Goal: Task Accomplishment & Management: Use online tool/utility

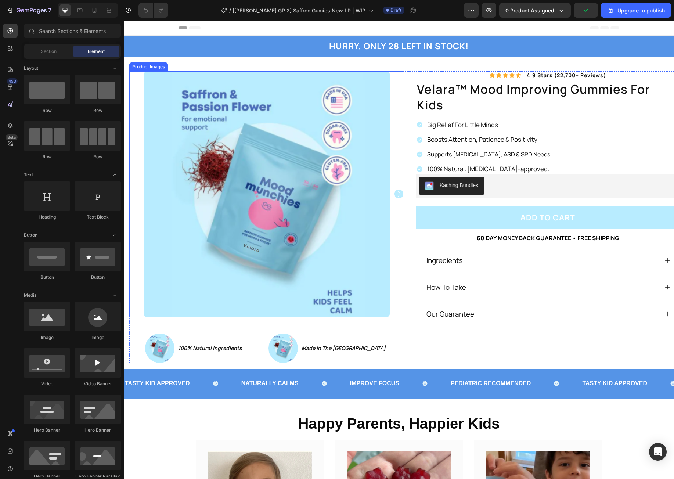
drag, startPoint x: 220, startPoint y: 167, endPoint x: 140, endPoint y: 91, distance: 111.2
click at [220, 167] on img at bounding box center [267, 194] width 246 height 246
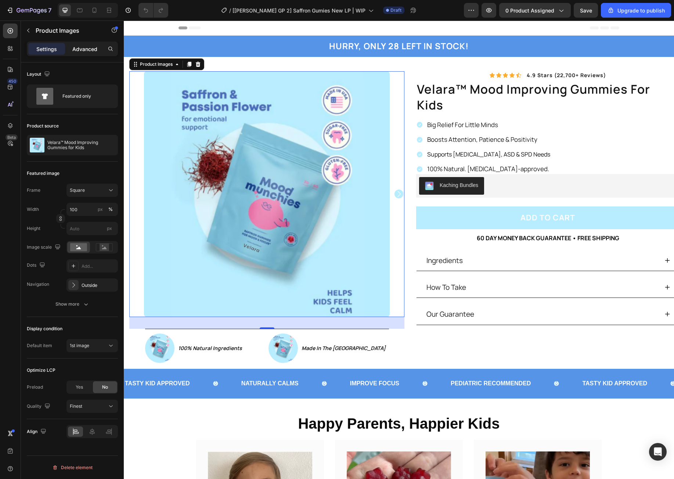
drag, startPoint x: 76, startPoint y: 50, endPoint x: 84, endPoint y: 50, distance: 8.1
click at [76, 50] on p "Advanced" at bounding box center [84, 49] width 25 height 8
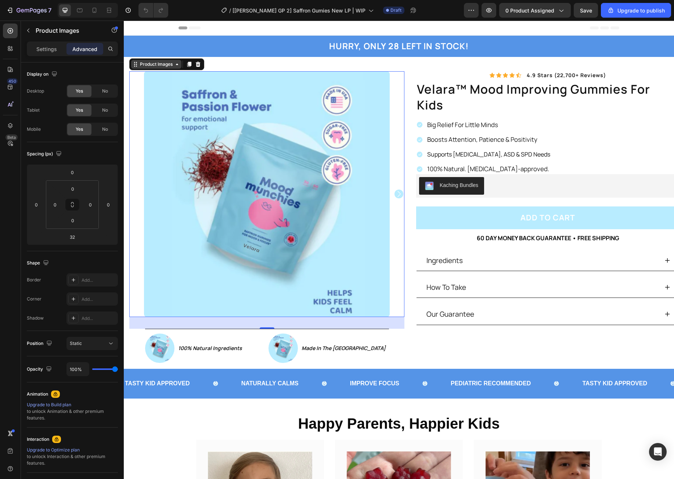
click at [144, 66] on div "Product Images" at bounding box center [156, 64] width 36 height 7
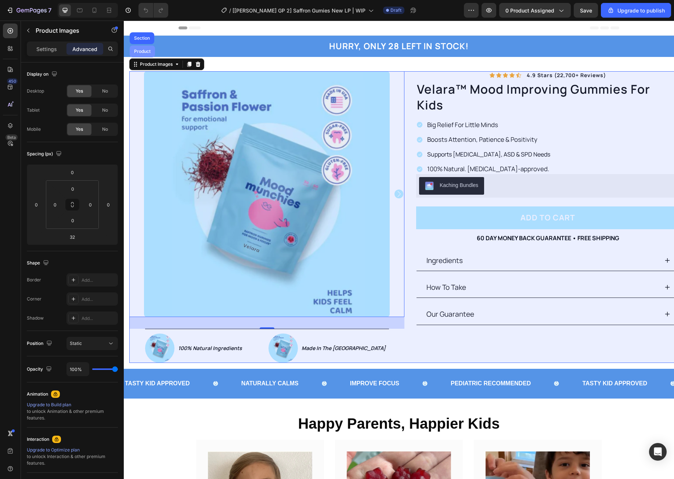
click at [144, 52] on div "Product" at bounding box center [142, 51] width 19 height 4
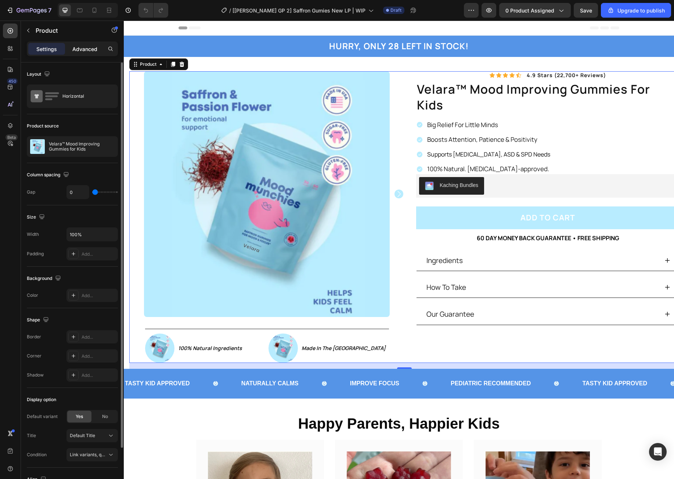
click at [84, 49] on p "Advanced" at bounding box center [84, 49] width 25 height 8
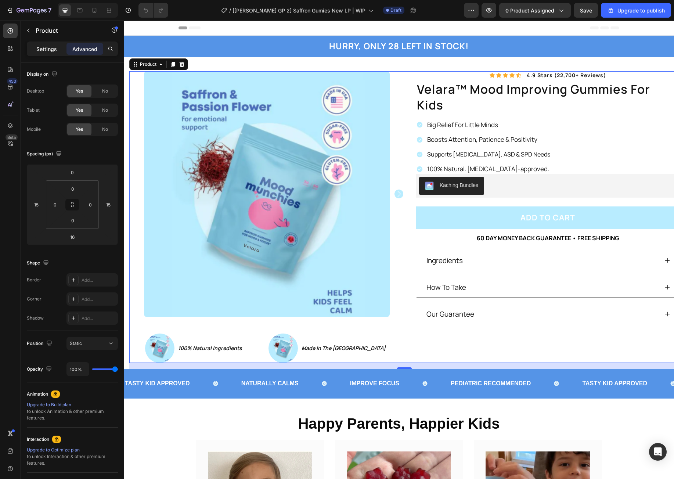
click at [52, 47] on p "Settings" at bounding box center [46, 49] width 21 height 8
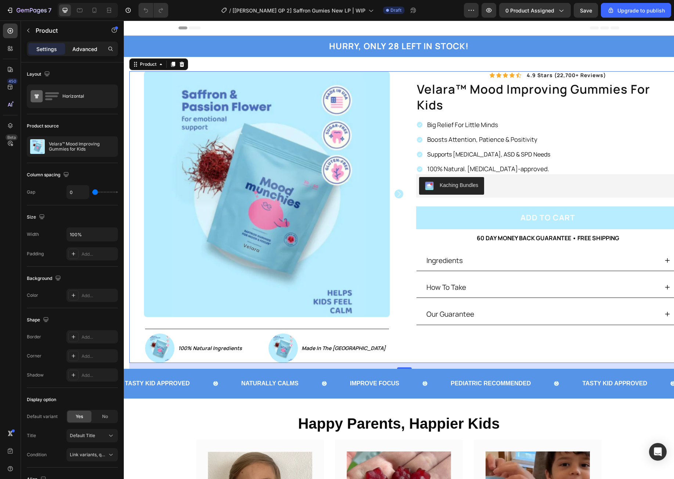
click at [81, 46] on p "Advanced" at bounding box center [84, 49] width 25 height 8
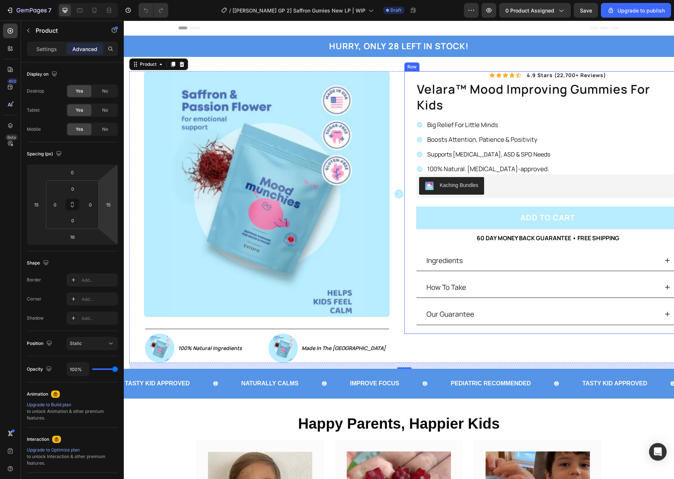
click at [409, 80] on div "Icon Icon Icon Icon Icon Icon List 4.9 stars (22,700+ reviews) Text Block Row v…" at bounding box center [541, 202] width 275 height 263
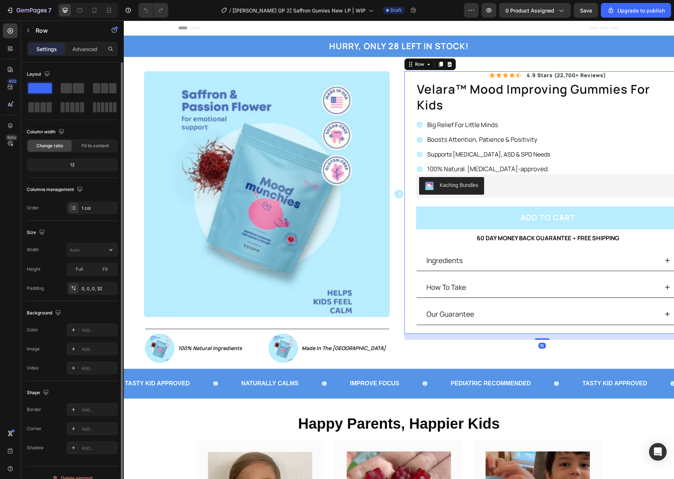
scroll to position [11, 0]
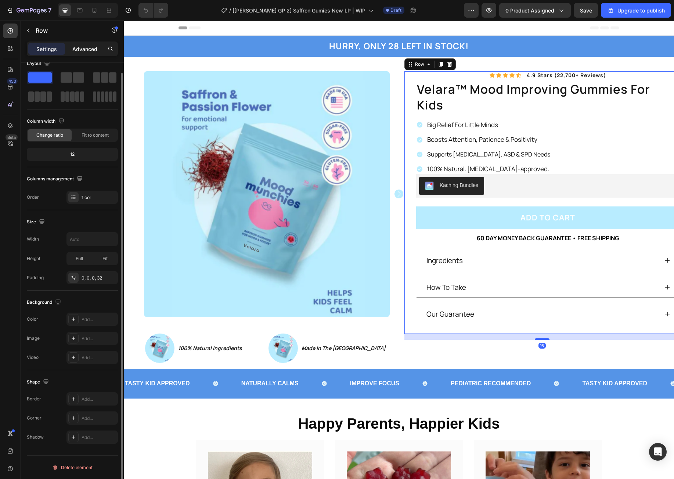
click at [84, 49] on p "Advanced" at bounding box center [84, 49] width 25 height 8
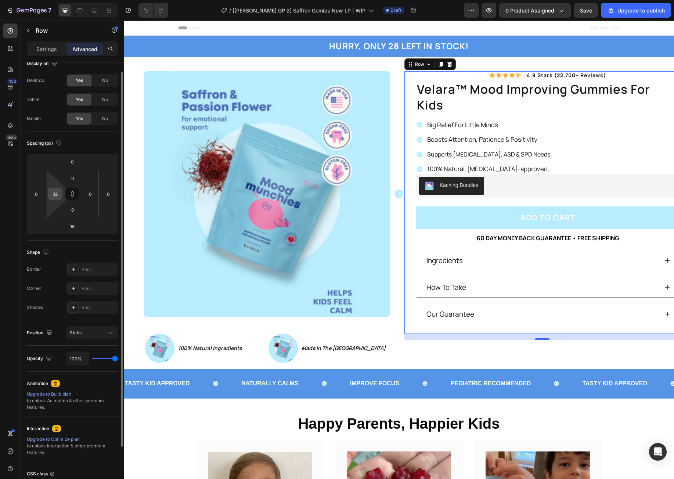
click at [57, 192] on input "32" at bounding box center [55, 193] width 11 height 11
type input "0"
click at [11, 192] on div "450 Beta" at bounding box center [10, 224] width 15 height 402
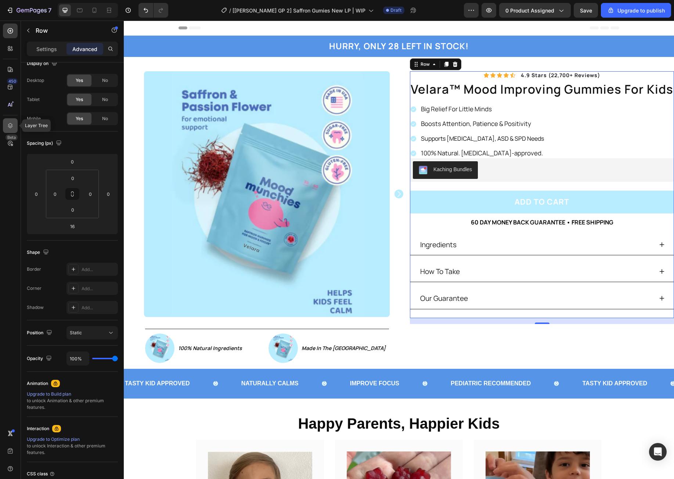
click at [10, 122] on icon at bounding box center [10, 125] width 7 height 7
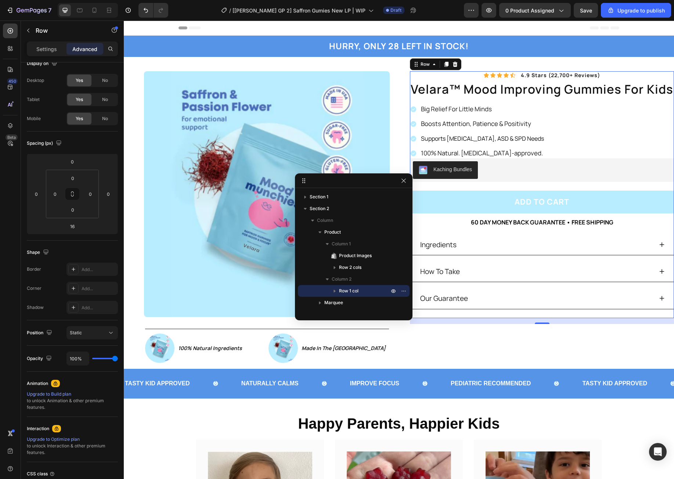
drag, startPoint x: 425, startPoint y: 60, endPoint x: 334, endPoint y: 184, distance: 153.9
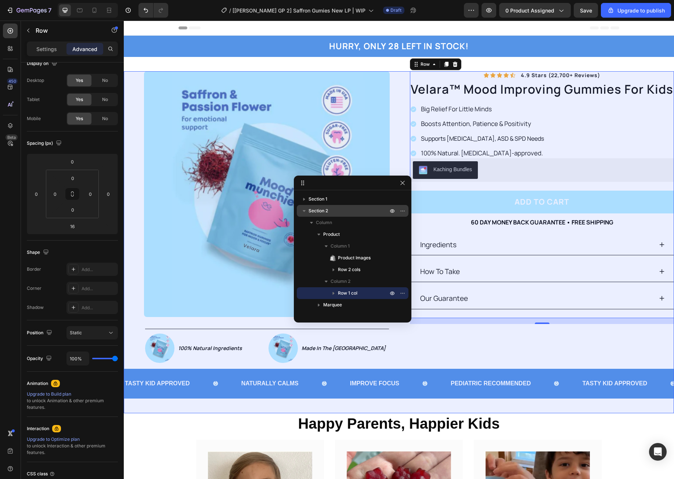
click at [324, 210] on span "Section 2" at bounding box center [317, 210] width 19 height 7
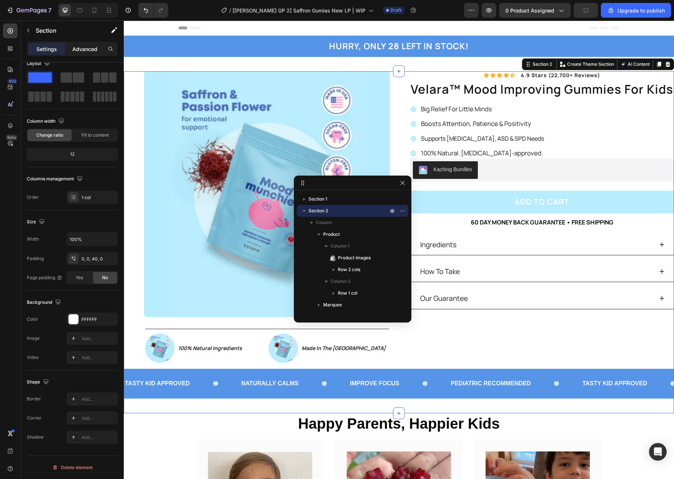
click at [83, 48] on p "Advanced" at bounding box center [84, 49] width 25 height 8
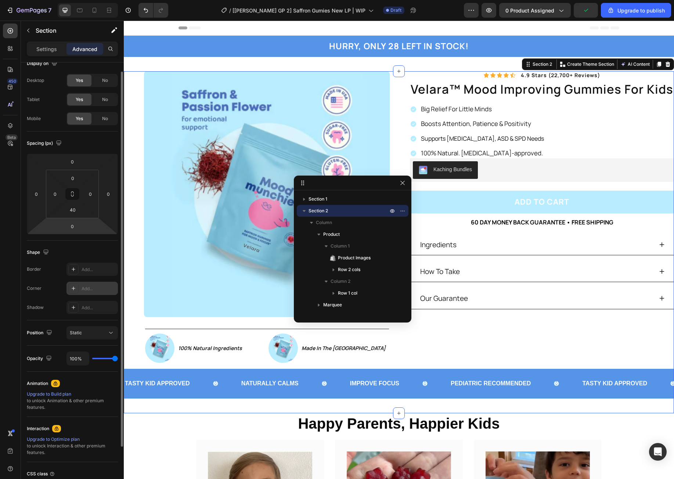
scroll to position [72, 0]
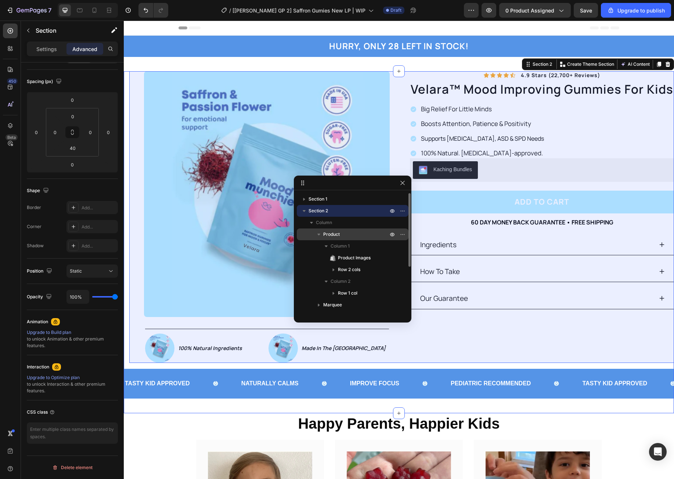
click at [335, 231] on span "Product" at bounding box center [331, 234] width 17 height 7
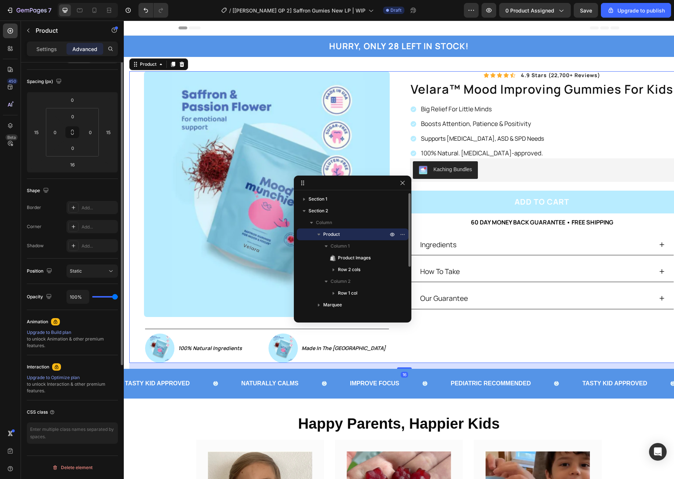
scroll to position [0, 0]
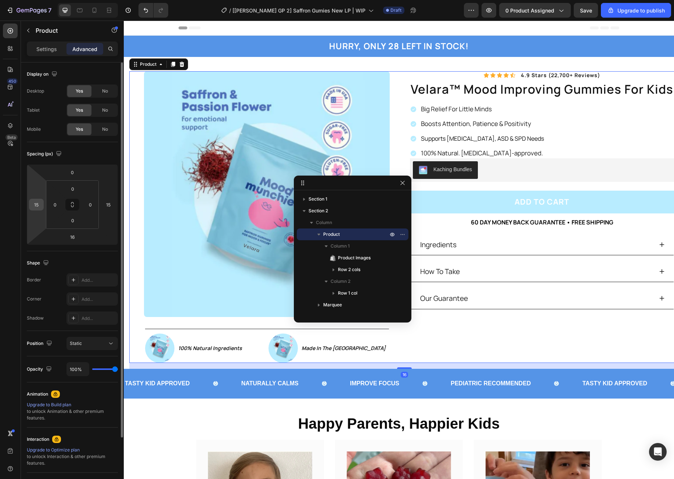
click at [38, 207] on input "15" at bounding box center [36, 204] width 11 height 11
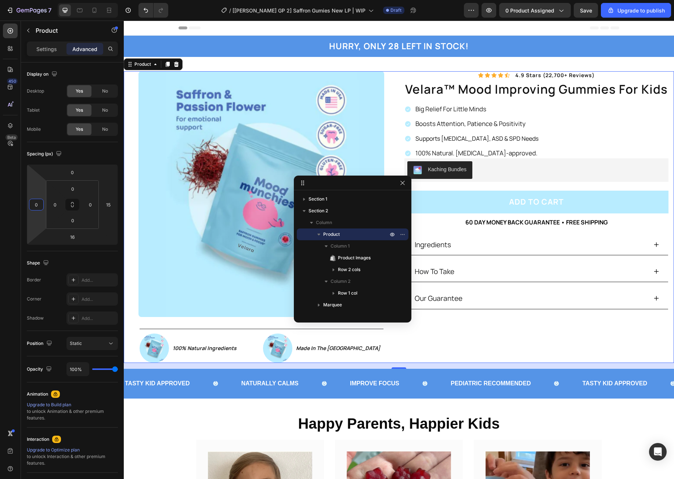
type input "0"
click at [14, 208] on div "450 Beta" at bounding box center [10, 224] width 15 height 402
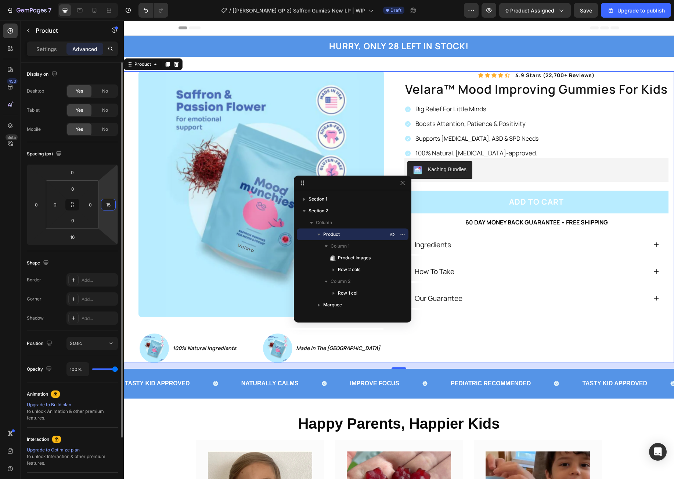
click at [111, 205] on input "15" at bounding box center [108, 204] width 11 height 11
type input "0"
click at [15, 216] on div "450 Beta" at bounding box center [10, 224] width 15 height 402
click at [92, 0] on html "7 / [[PERSON_NAME] GP 2] Saffron Gumies New LP | WIP Draft Preview 0 product as…" at bounding box center [337, 0] width 674 height 0
type input "2"
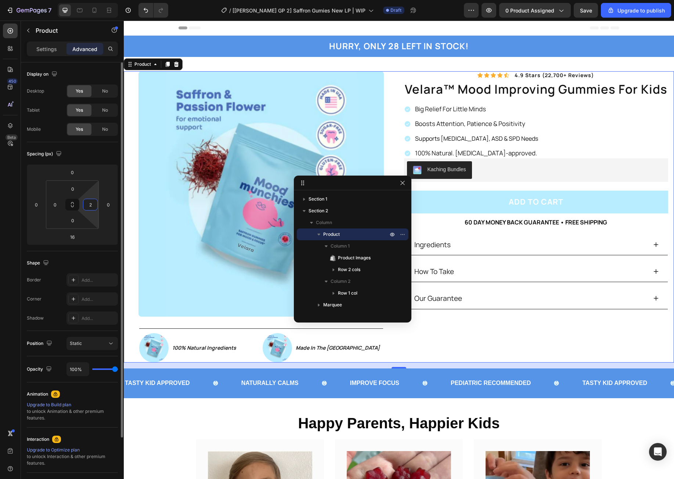
click at [90, 206] on input "2" at bounding box center [90, 204] width 11 height 11
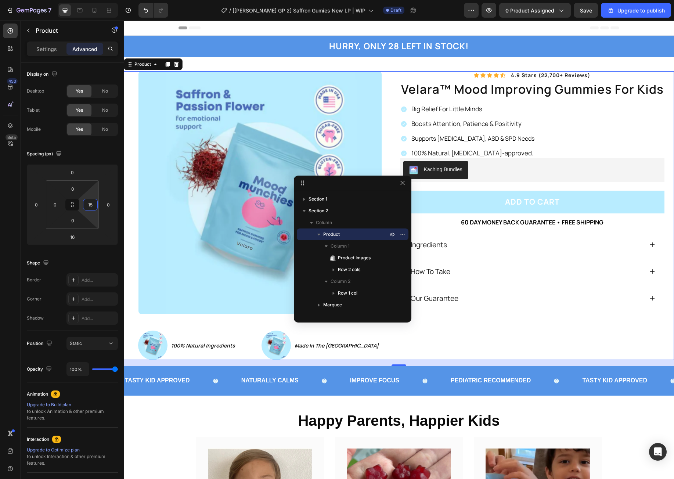
type input "15"
click at [15, 209] on div "450 Beta" at bounding box center [10, 224] width 15 height 402
click at [57, 203] on input "0" at bounding box center [55, 204] width 11 height 11
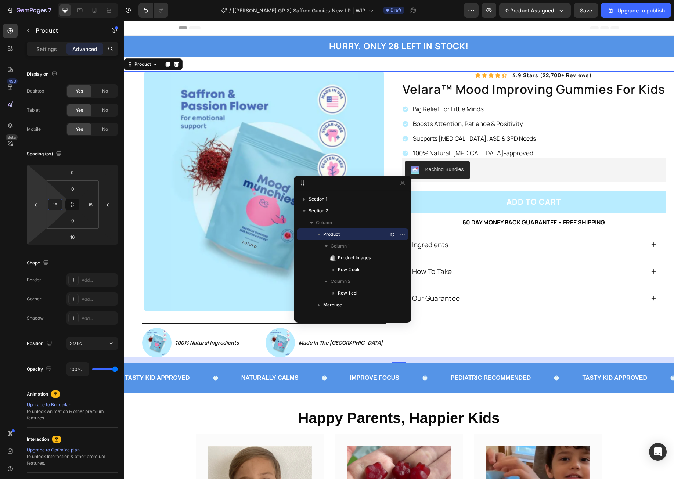
type input "15"
click at [17, 203] on div "450 Beta" at bounding box center [10, 224] width 15 height 402
click at [12, 247] on div "450 Beta" at bounding box center [10, 224] width 15 height 402
click at [405, 184] on button "button" at bounding box center [402, 182] width 9 height 9
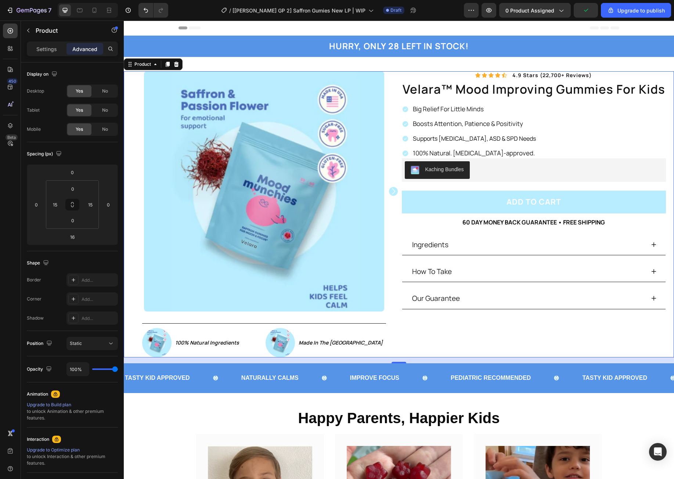
click at [278, 29] on div "Header" at bounding box center [398, 28] width 441 height 15
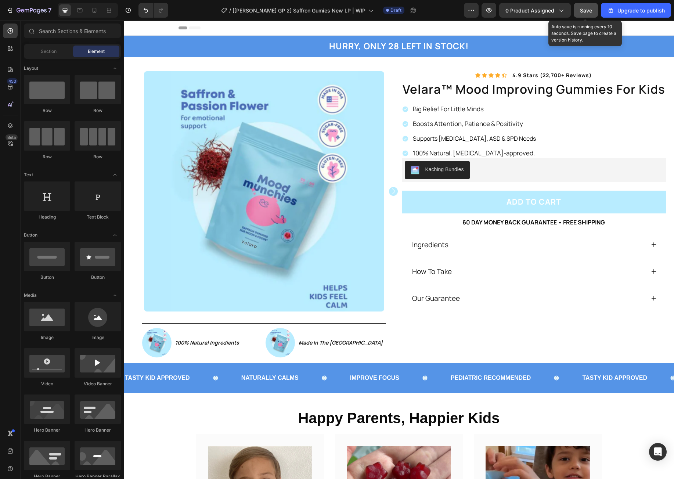
click at [587, 13] on span "Save" at bounding box center [586, 10] width 12 height 6
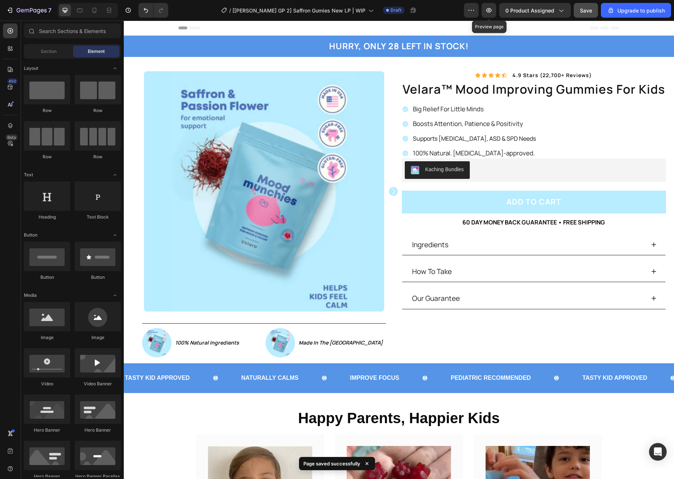
drag, startPoint x: 490, startPoint y: 12, endPoint x: 478, endPoint y: 21, distance: 14.7
click at [489, 12] on icon "button" at bounding box center [488, 10] width 7 height 7
